Goal: Information Seeking & Learning: Learn about a topic

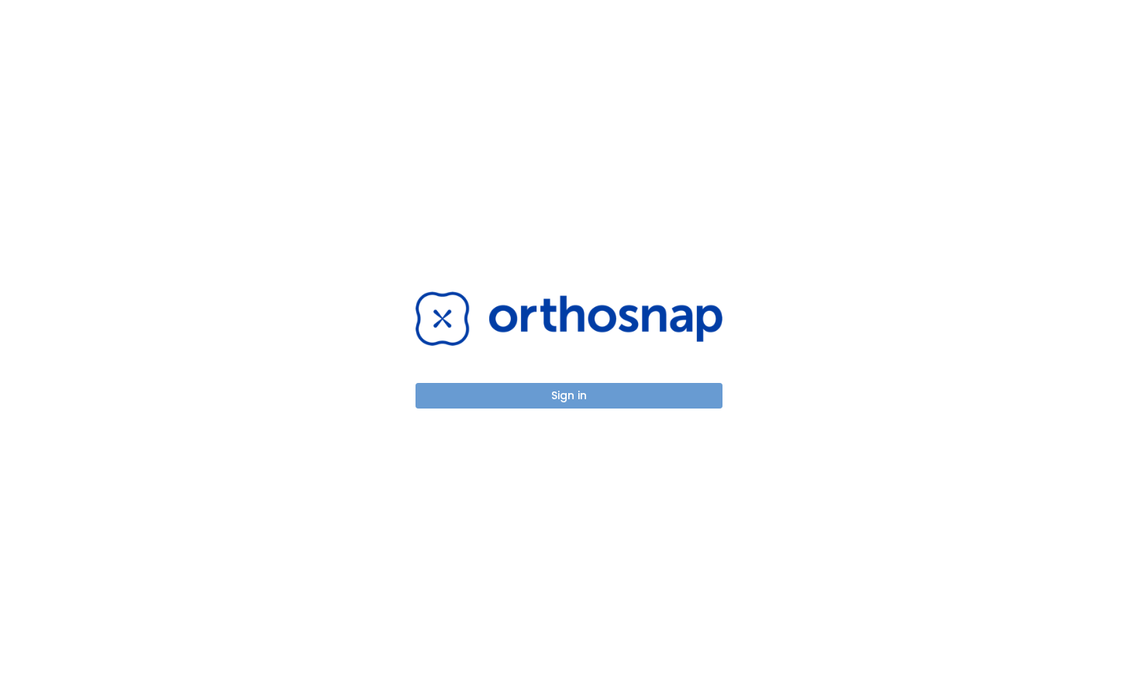
click at [548, 396] on button "Sign in" at bounding box center [568, 396] width 307 height 26
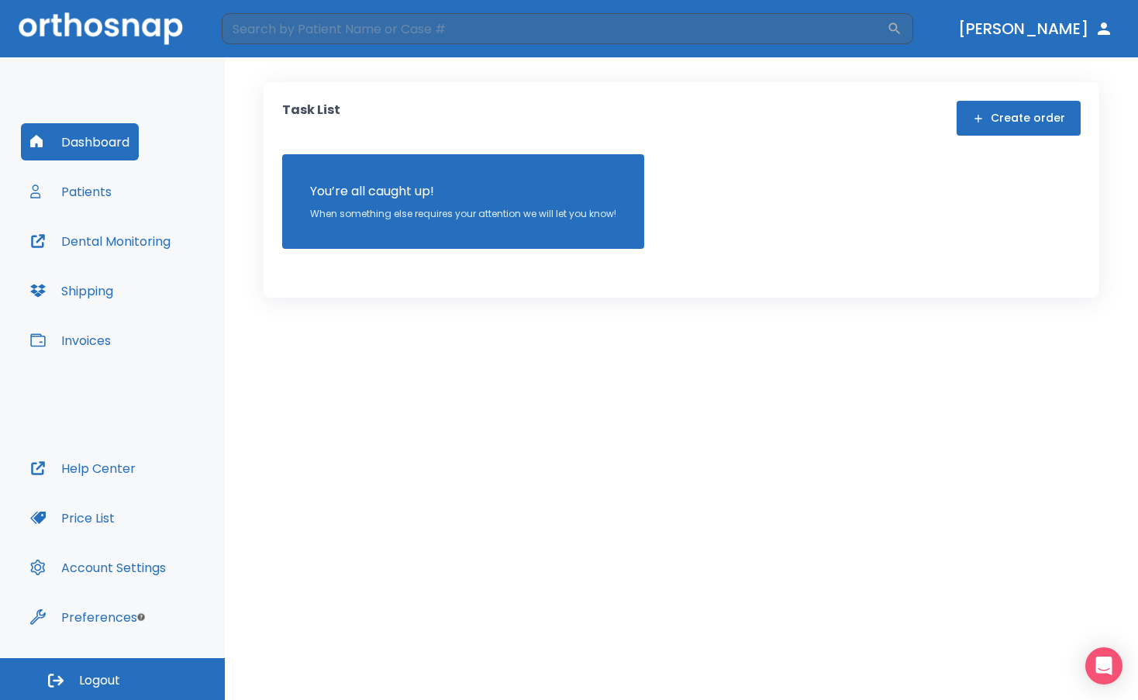
click at [102, 202] on button "Patients" at bounding box center [71, 191] width 100 height 37
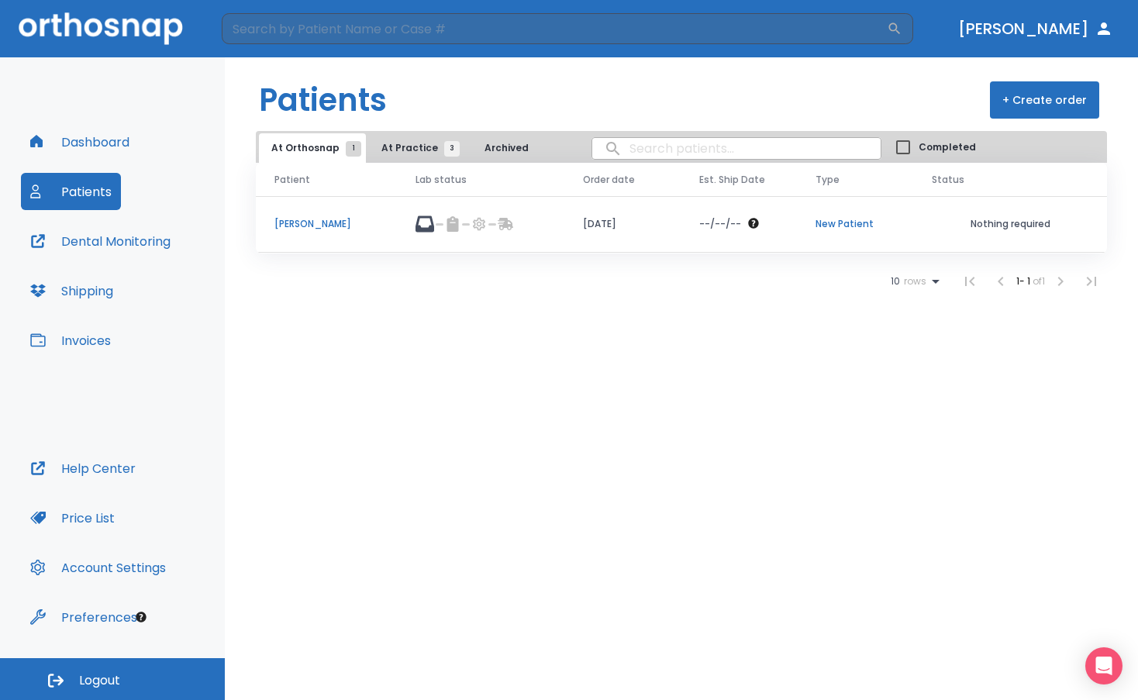
click at [300, 220] on p "[PERSON_NAME]" at bounding box center [326, 224] width 104 height 14
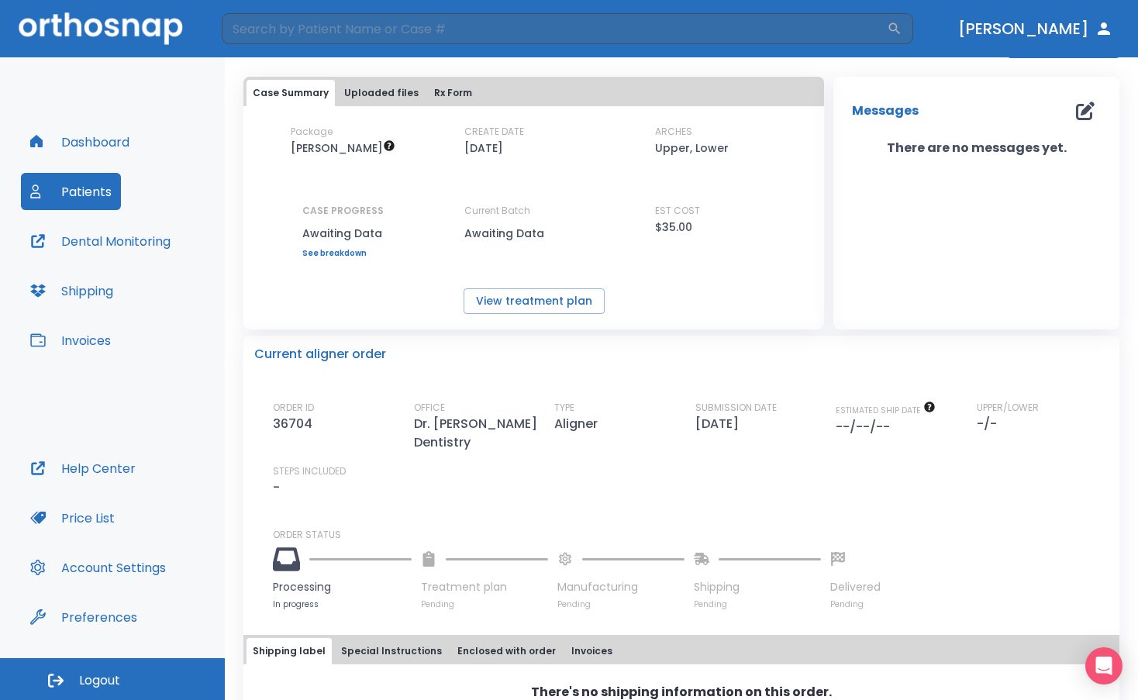
scroll to position [39, 0]
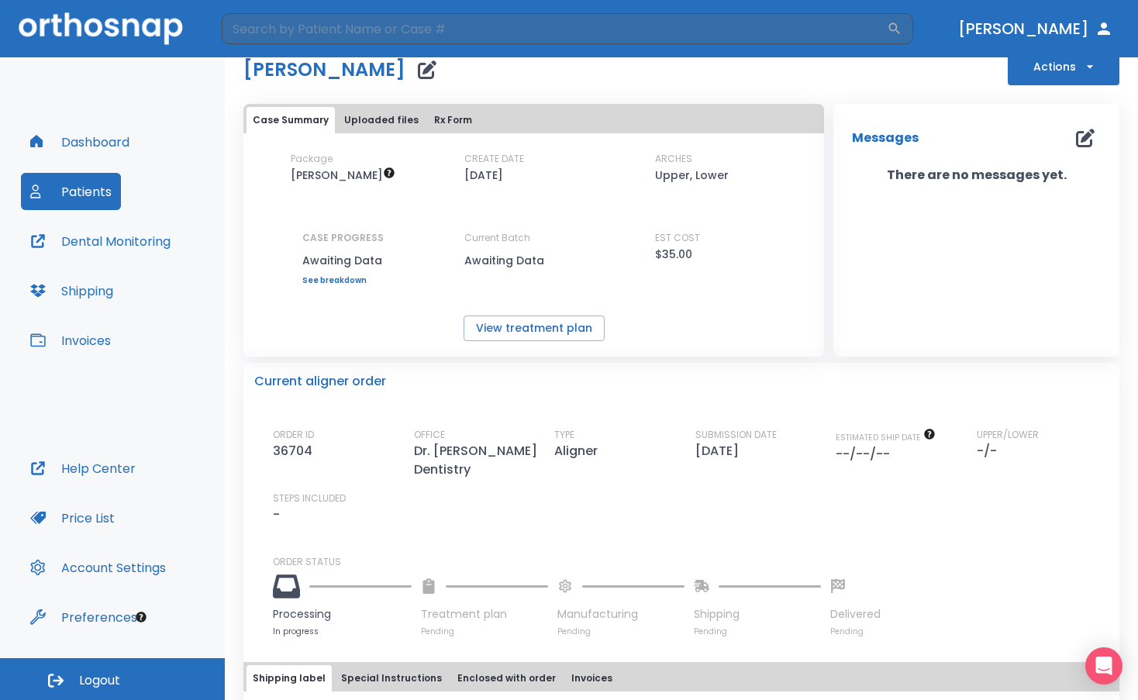
click at [75, 195] on button "Patients" at bounding box center [71, 191] width 100 height 37
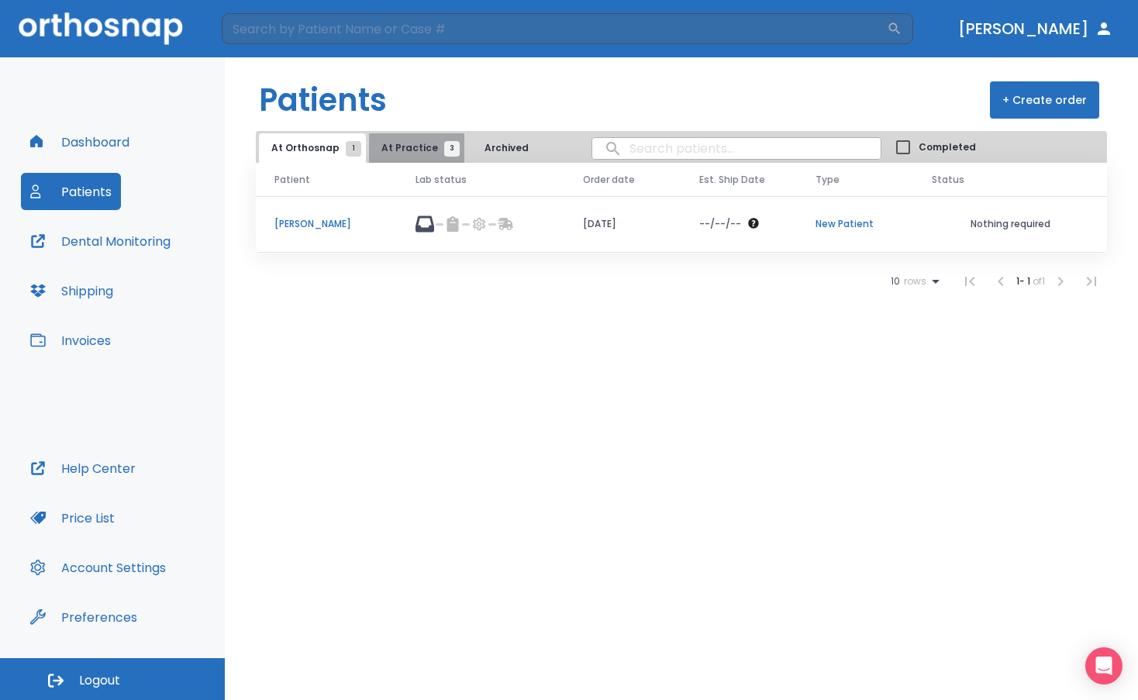
click at [416, 152] on span "At Practice 3" at bounding box center [416, 148] width 71 height 14
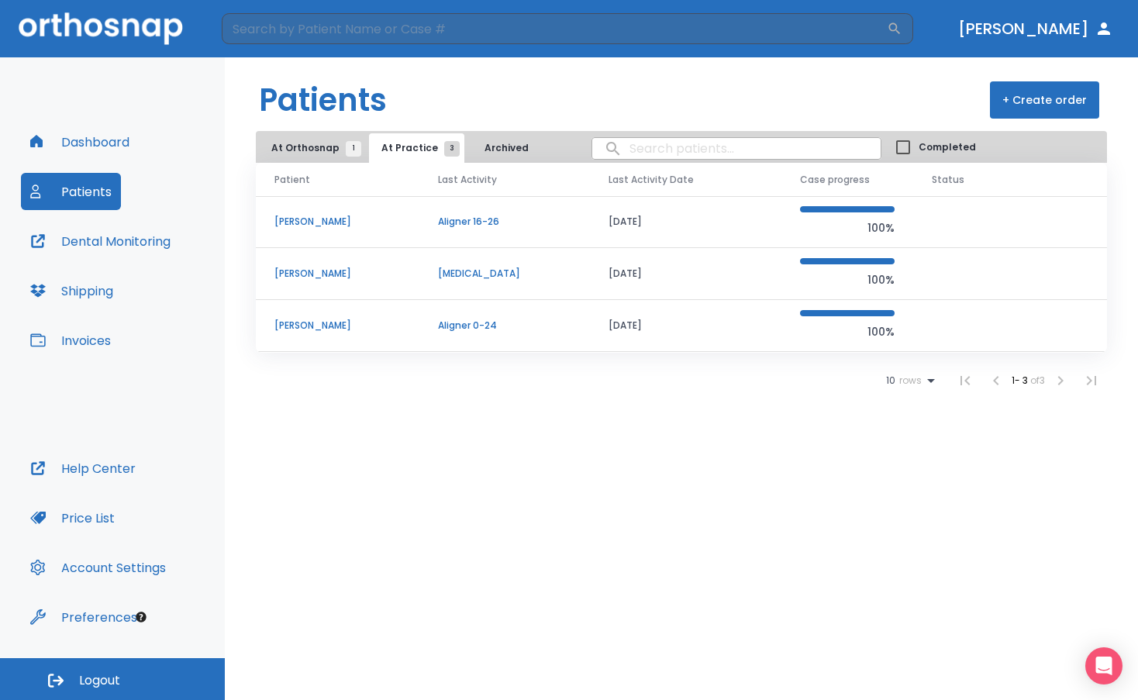
click at [310, 223] on p "[PERSON_NAME]" at bounding box center [337, 222] width 126 height 14
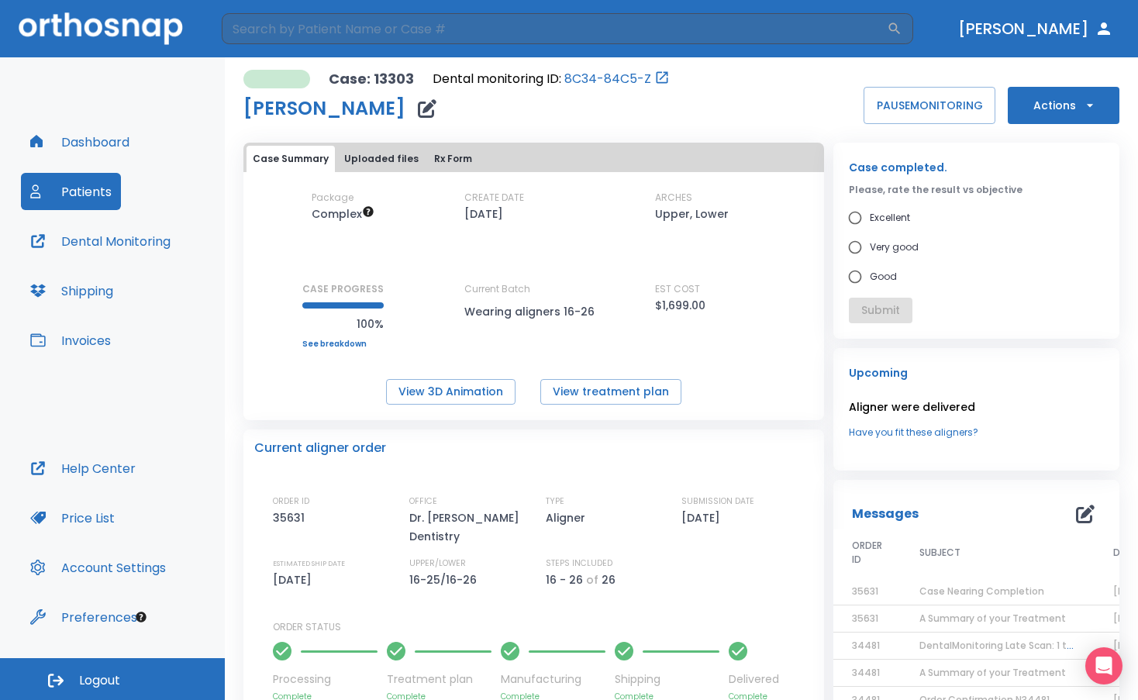
click at [81, 236] on button "Dental Monitoring" at bounding box center [100, 240] width 159 height 37
click at [598, 388] on button "View treatment plan" at bounding box center [610, 392] width 141 height 26
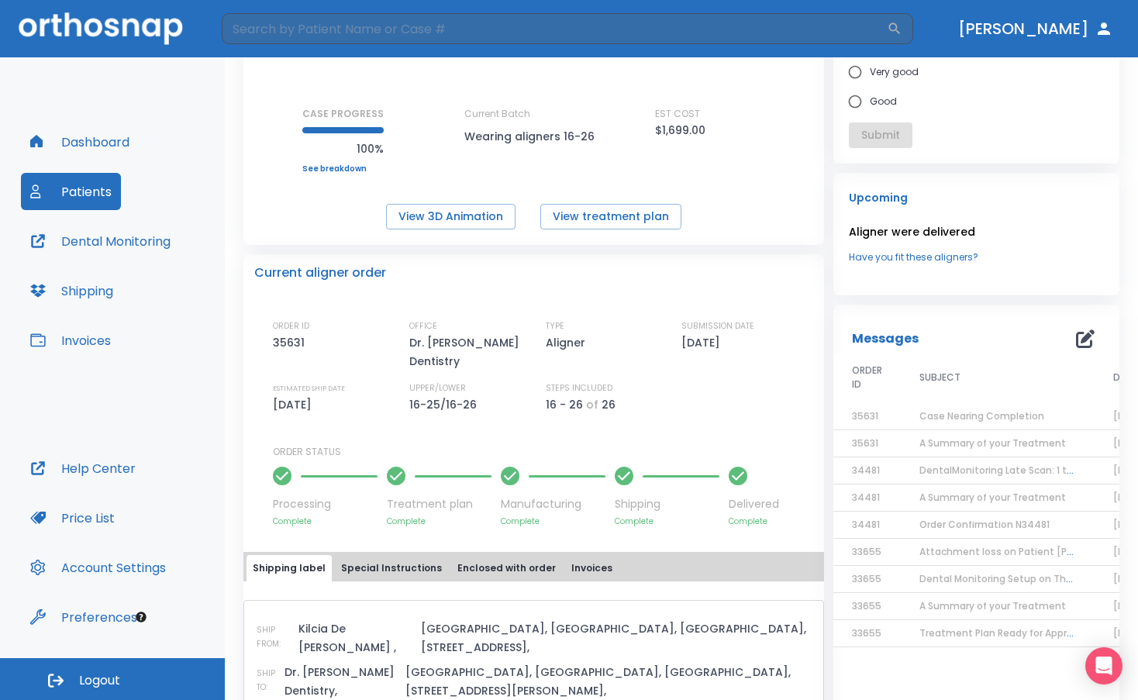
scroll to position [155, 0]
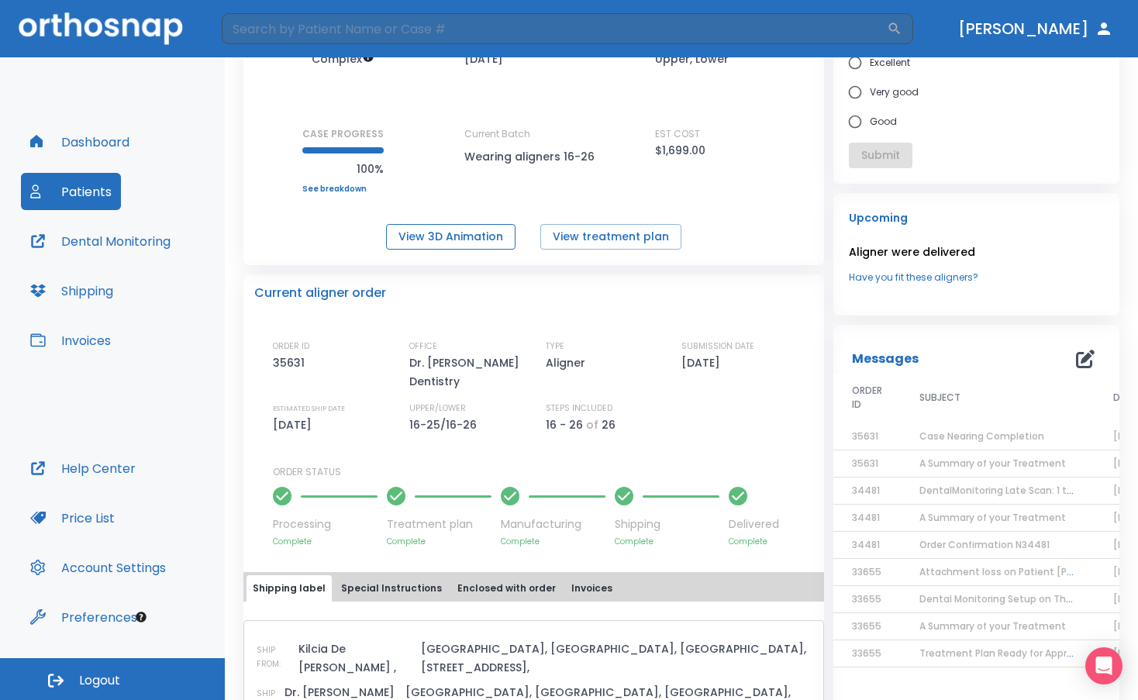
click at [460, 233] on button "View 3D Animation" at bounding box center [450, 237] width 129 height 26
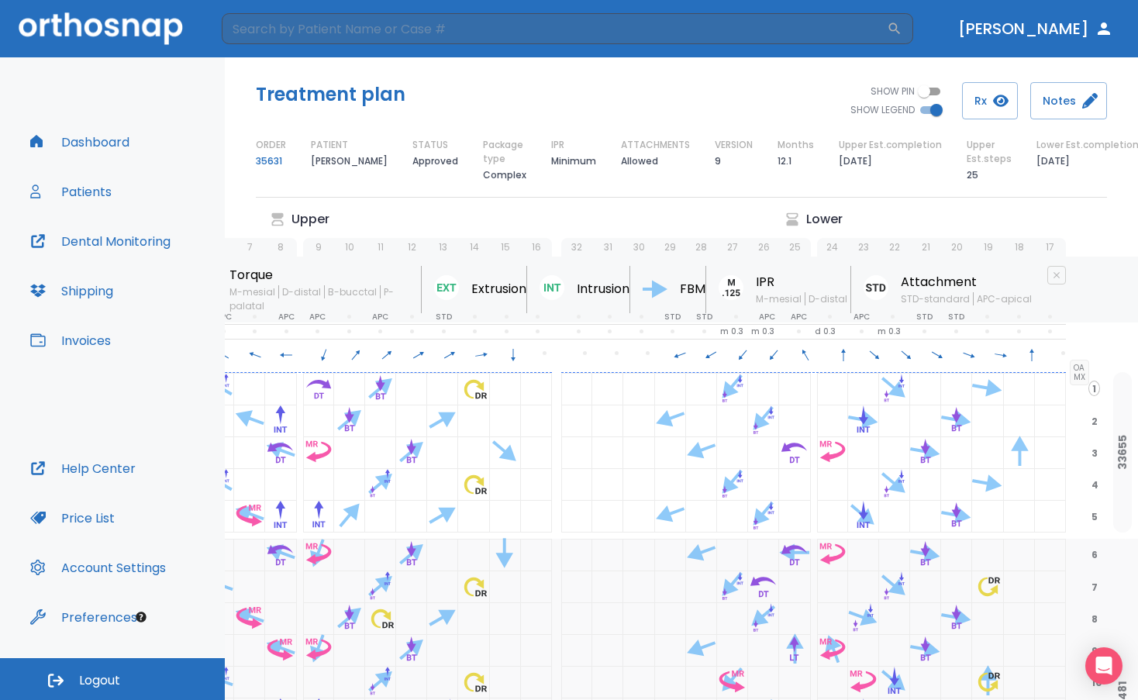
scroll to position [0, 260]
